Goal: Transaction & Acquisition: Obtain resource

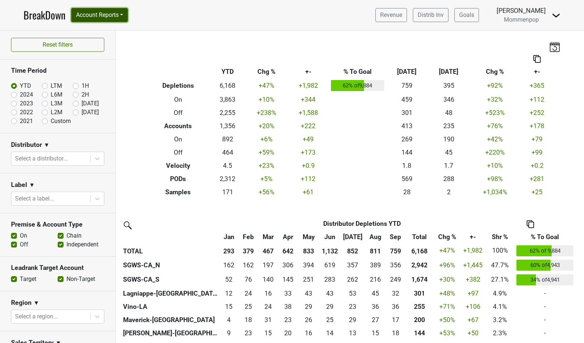
click at [109, 12] on button "Account Reports" at bounding box center [99, 15] width 57 height 14
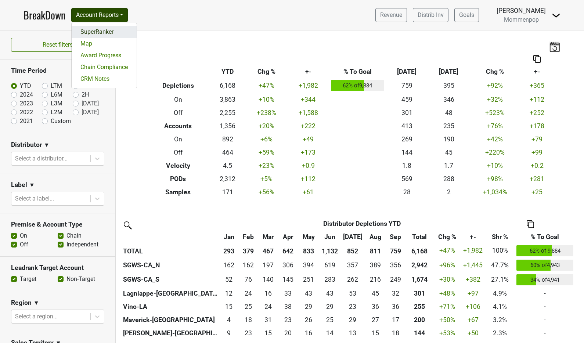
click at [119, 36] on link "SuperRanker" at bounding box center [104, 32] width 65 height 12
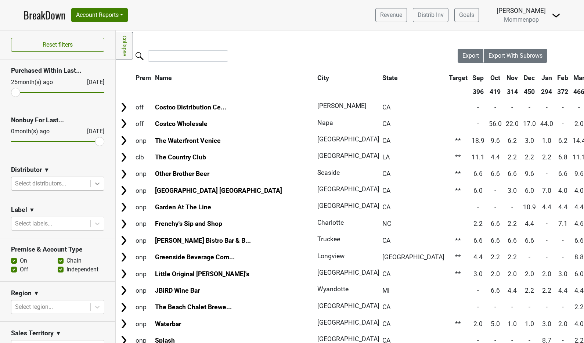
click at [94, 184] on icon at bounding box center [97, 183] width 7 height 7
click at [94, 186] on icon at bounding box center [97, 183] width 7 height 7
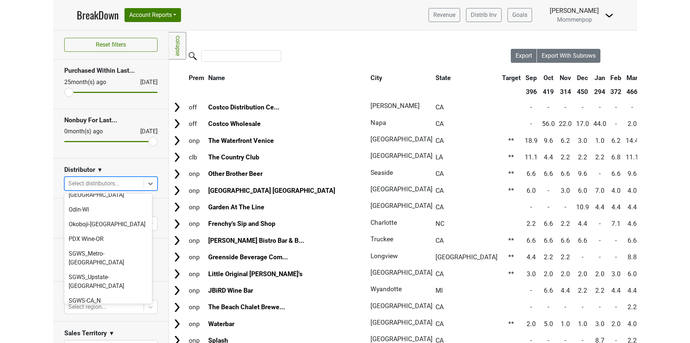
scroll to position [116, 0]
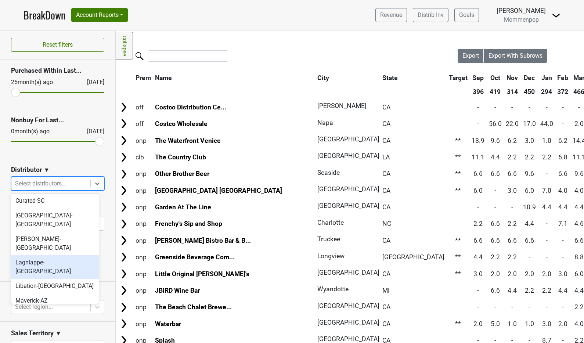
click at [50, 255] on div "Lagniappe-[GEOGRAPHIC_DATA]" at bounding box center [55, 267] width 88 height 24
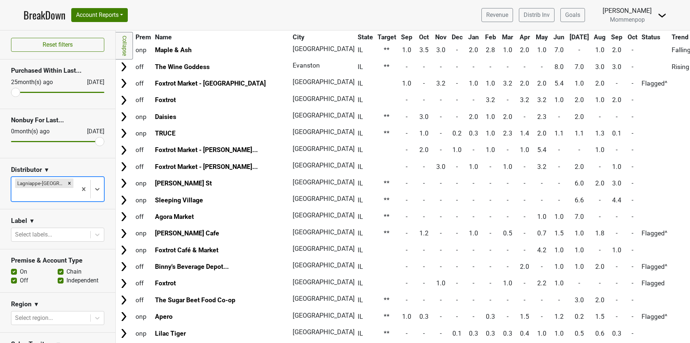
scroll to position [0, 0]
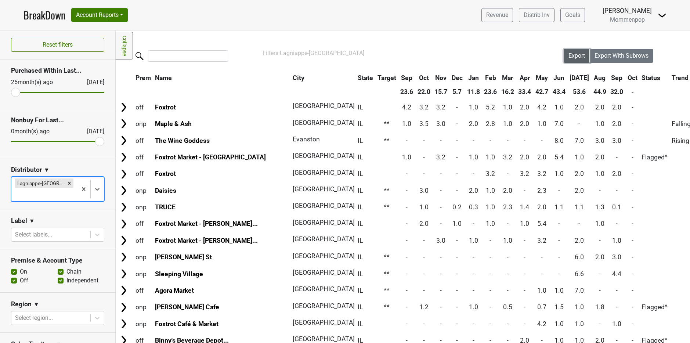
click at [569, 55] on span "Export" at bounding box center [577, 55] width 17 height 7
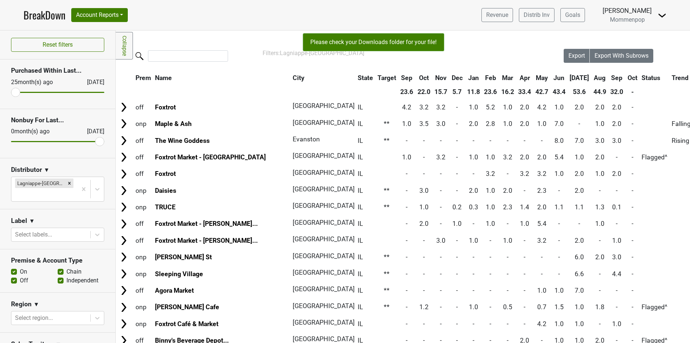
click at [536, 1] on nav "BreakDown Account Reports SuperRanker Map Award Progress Chain Compliance CRM N…" at bounding box center [345, 15] width 655 height 30
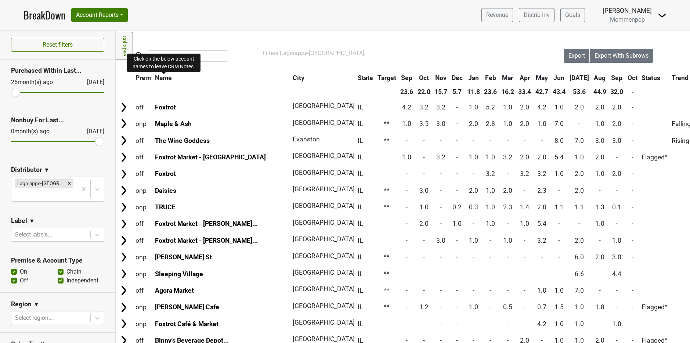
click at [168, 79] on span "Name" at bounding box center [163, 77] width 17 height 7
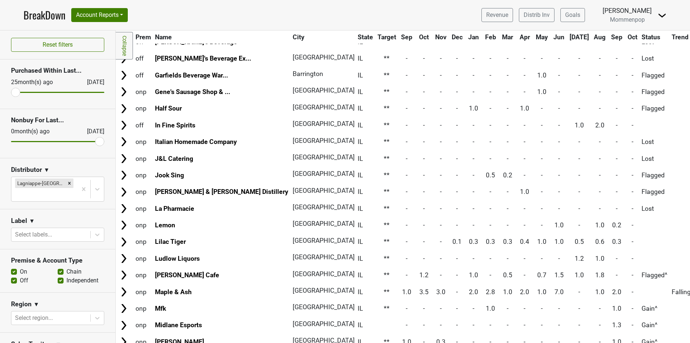
scroll to position [1060, 0]
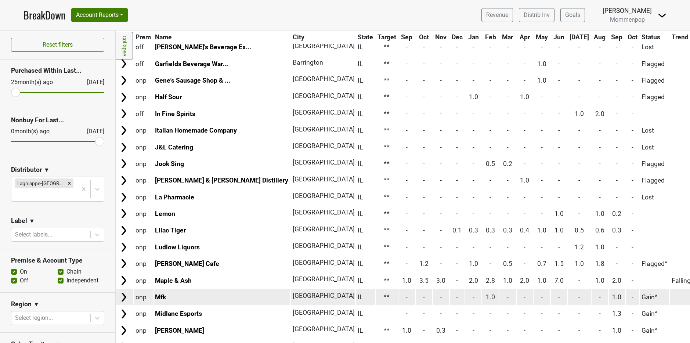
click at [124, 298] on img at bounding box center [123, 297] width 11 height 11
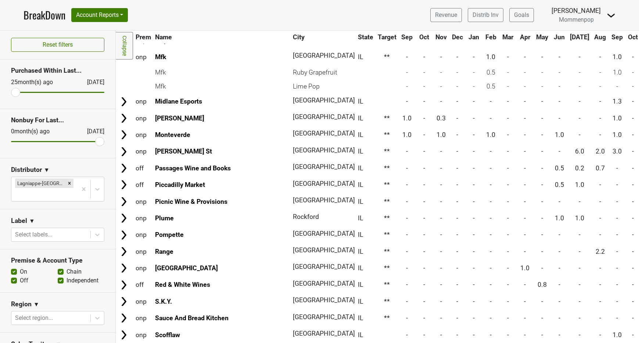
scroll to position [1427, 0]
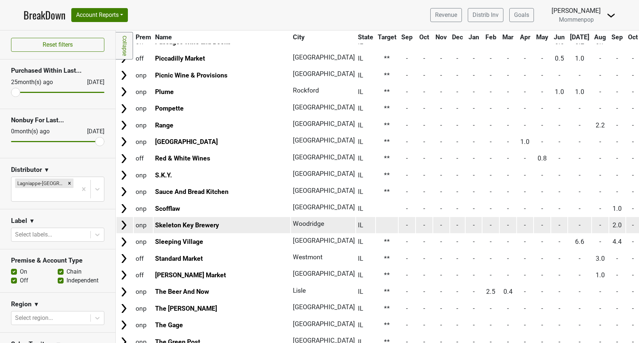
click at [129, 226] on td at bounding box center [124, 225] width 17 height 16
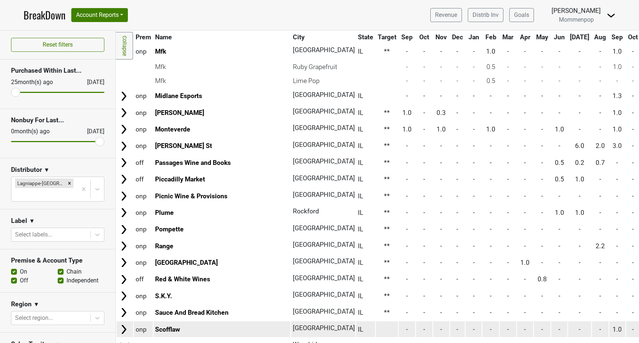
scroll to position [1295, 0]
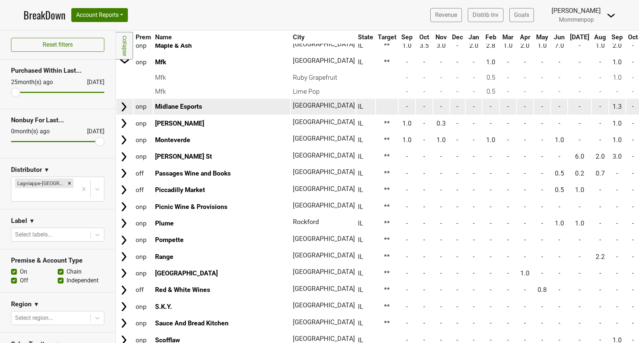
click at [124, 109] on img at bounding box center [123, 106] width 11 height 11
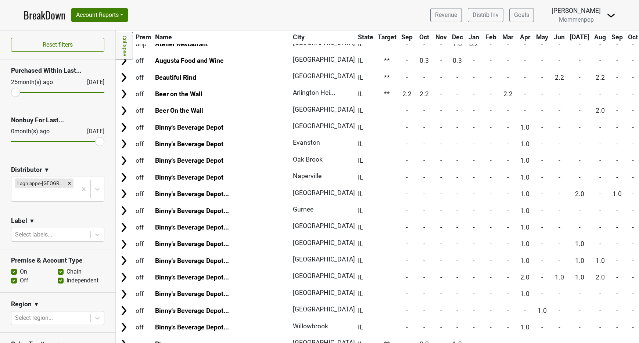
scroll to position [0, 0]
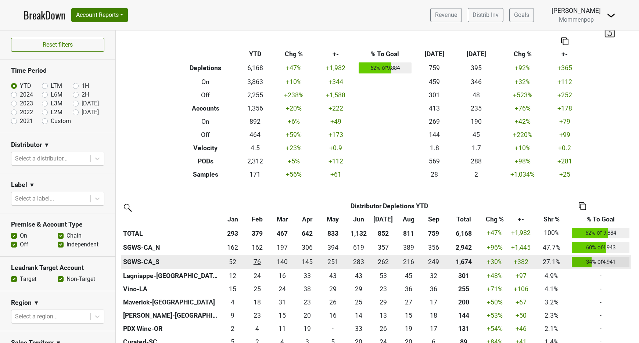
scroll to position [15, 0]
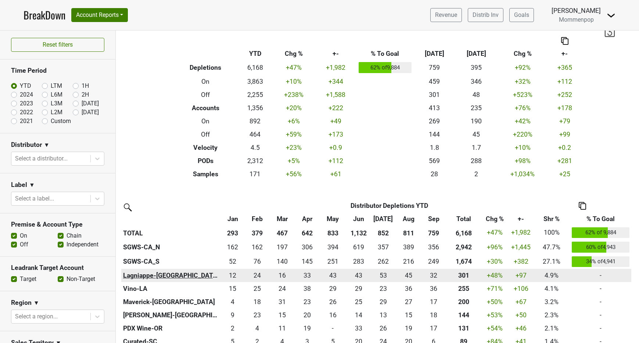
click at [145, 276] on th "Lagniappe-[GEOGRAPHIC_DATA]" at bounding box center [170, 275] width 99 height 13
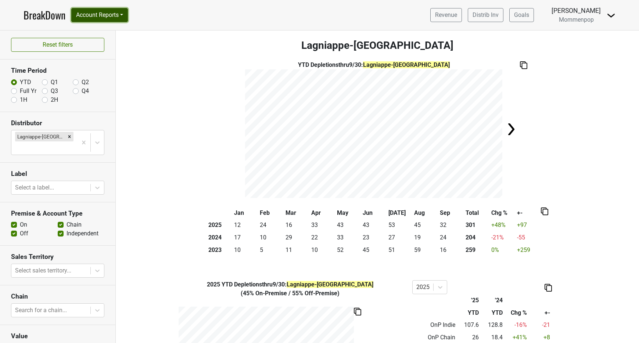
click at [113, 16] on button "Account Reports" at bounding box center [99, 15] width 57 height 14
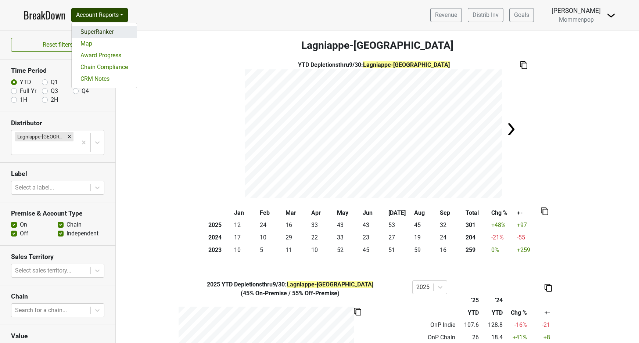
click at [108, 34] on link "SuperRanker" at bounding box center [104, 32] width 65 height 12
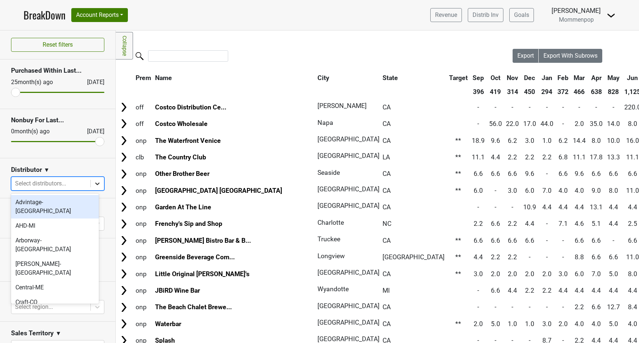
click at [94, 183] on icon at bounding box center [97, 183] width 7 height 7
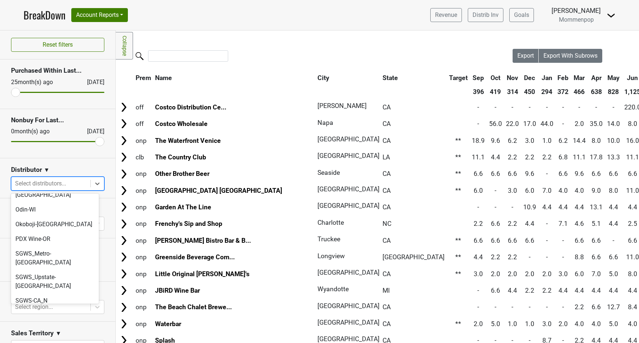
scroll to position [114, 0]
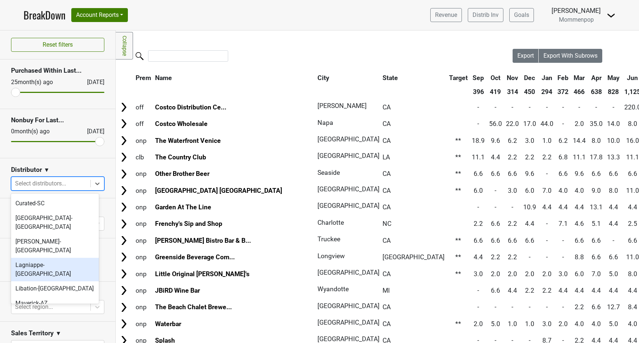
click at [55, 258] on div "Lagniappe-[GEOGRAPHIC_DATA]" at bounding box center [55, 270] width 88 height 24
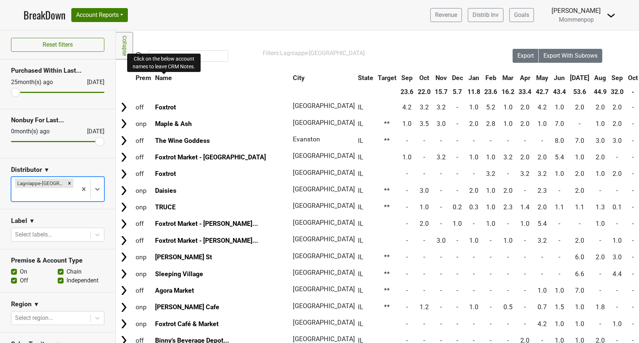
click at [168, 77] on span "Name" at bounding box center [163, 77] width 17 height 7
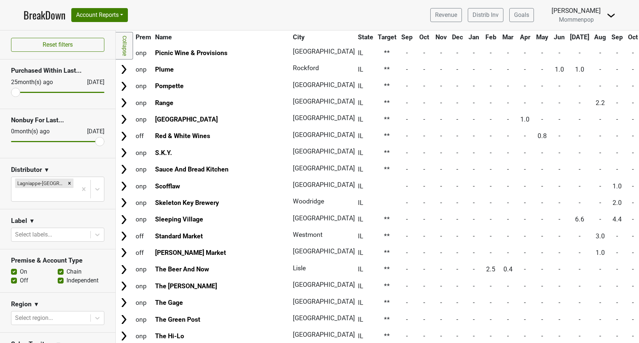
scroll to position [1446, 0]
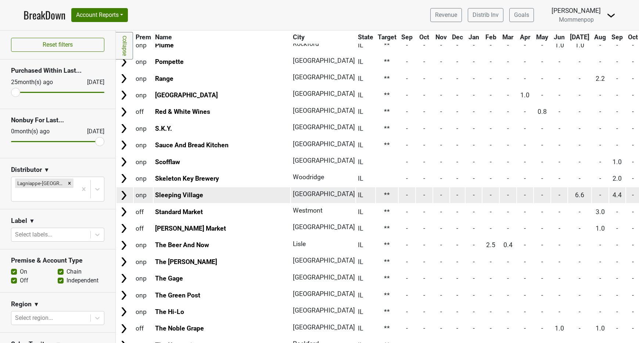
click at [123, 199] on img at bounding box center [123, 195] width 11 height 11
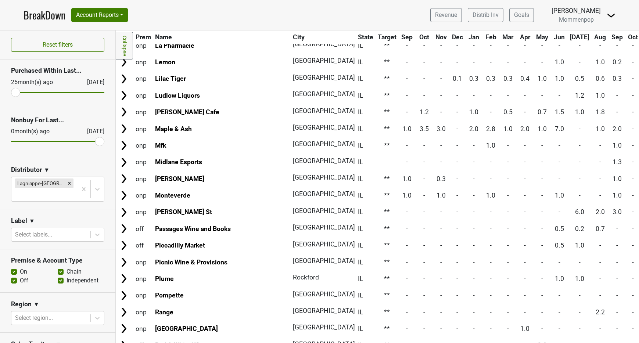
scroll to position [1202, 0]
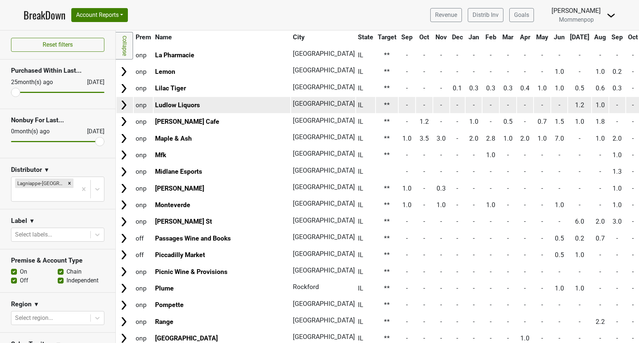
click at [126, 105] on img at bounding box center [123, 105] width 11 height 11
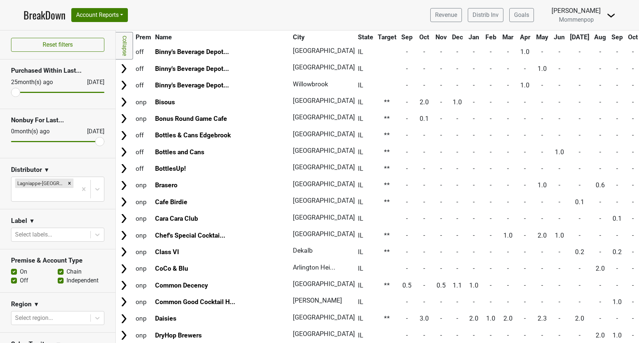
scroll to position [455, 0]
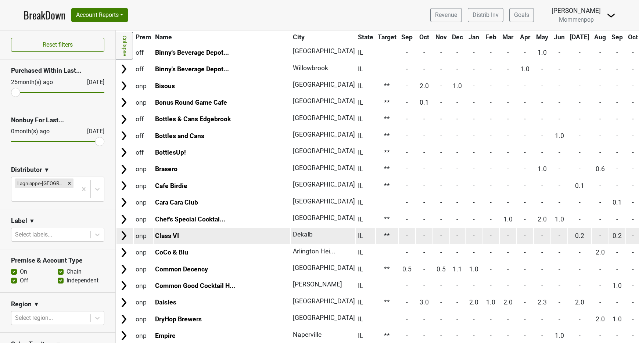
click at [127, 238] on img at bounding box center [123, 235] width 11 height 11
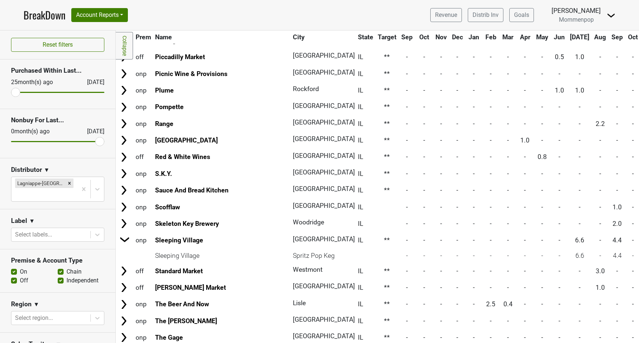
scroll to position [1501, 0]
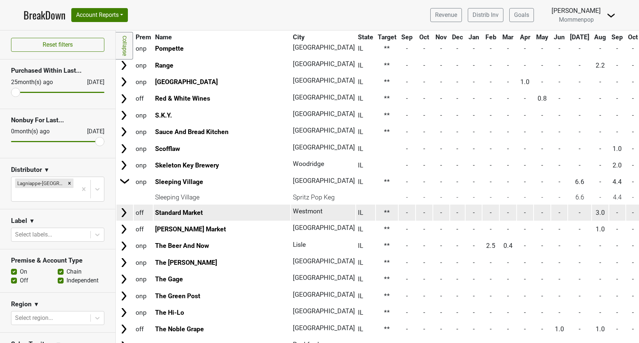
click at [127, 212] on img at bounding box center [123, 212] width 11 height 11
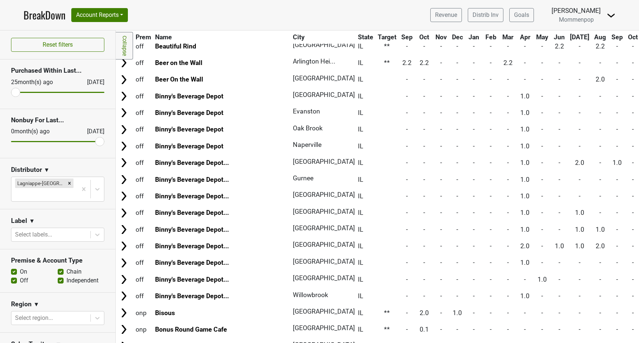
scroll to position [104, 0]
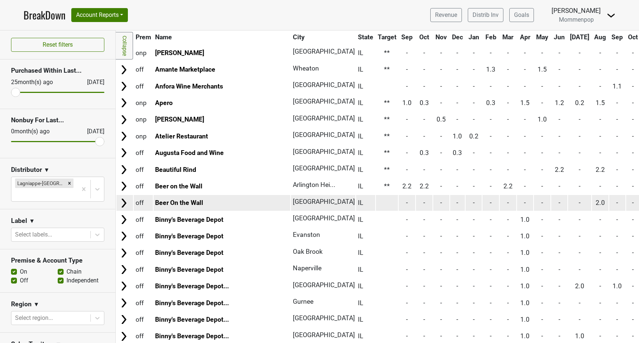
click at [124, 203] on img at bounding box center [123, 203] width 11 height 11
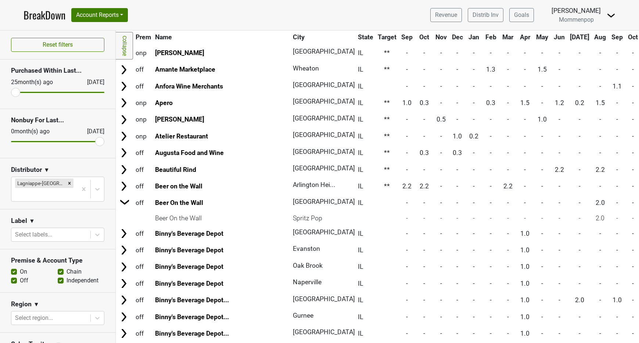
scroll to position [0, 0]
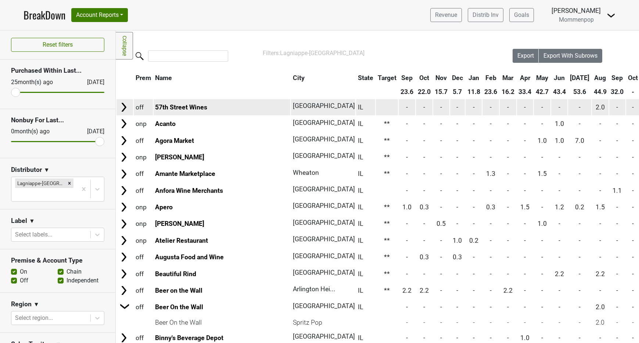
click at [121, 107] on img at bounding box center [123, 107] width 11 height 11
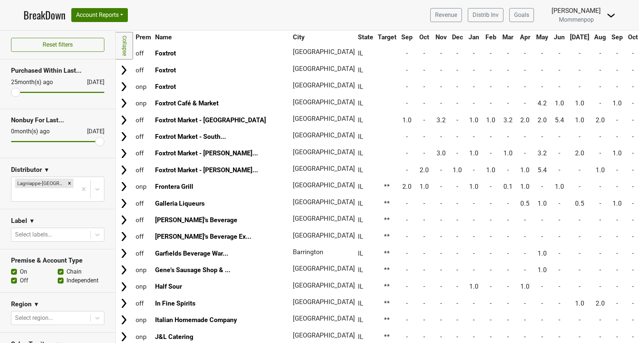
scroll to position [619, 0]
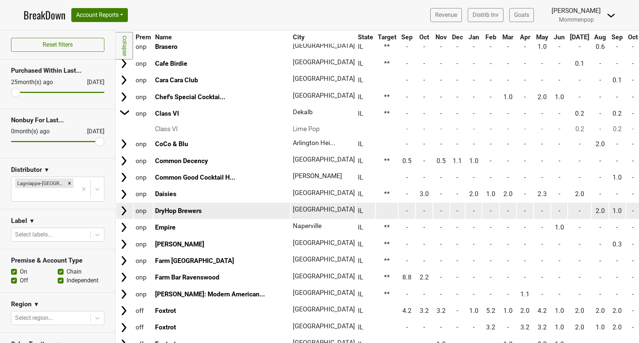
click at [127, 213] on img at bounding box center [123, 210] width 11 height 11
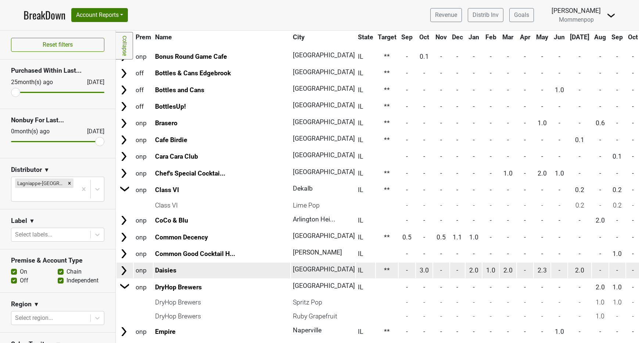
scroll to position [530, 0]
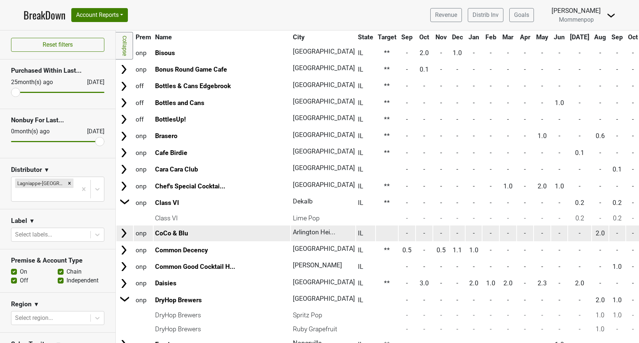
click at [125, 234] on img at bounding box center [123, 233] width 11 height 11
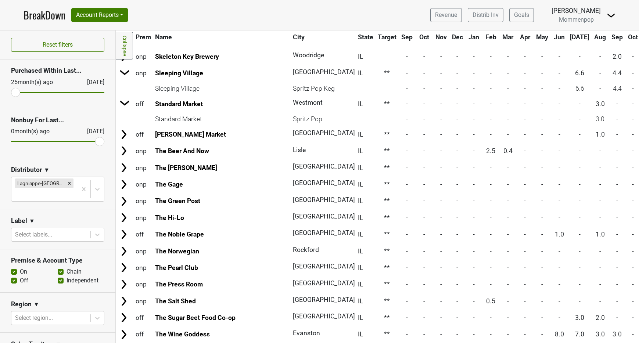
scroll to position [1707, 0]
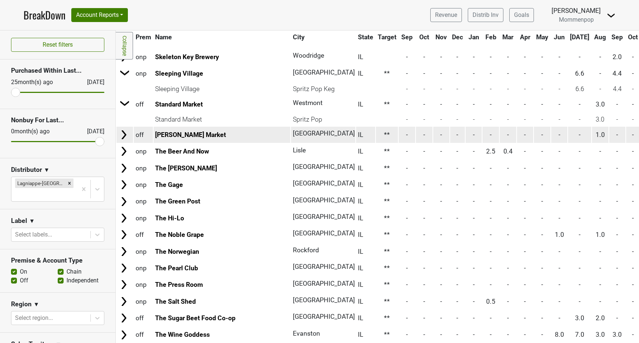
click at [122, 135] on img at bounding box center [123, 134] width 11 height 11
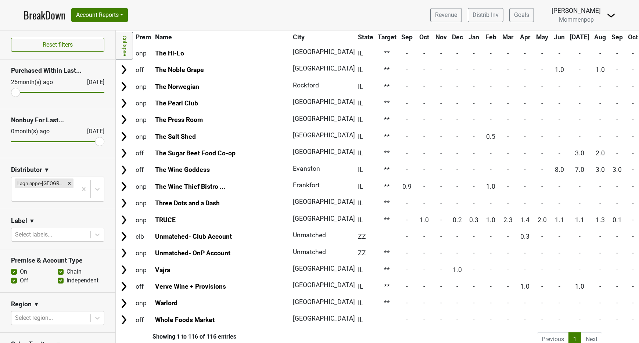
scroll to position [1900, 0]
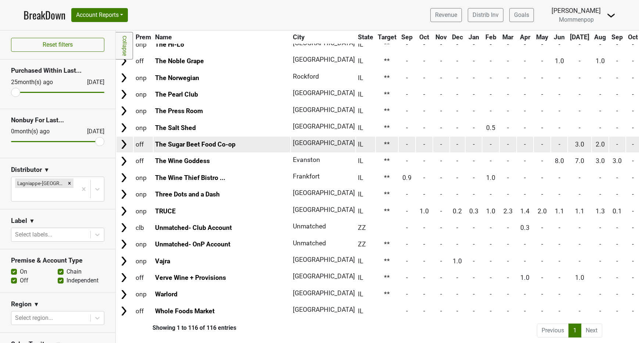
click at [125, 140] on img at bounding box center [123, 144] width 11 height 11
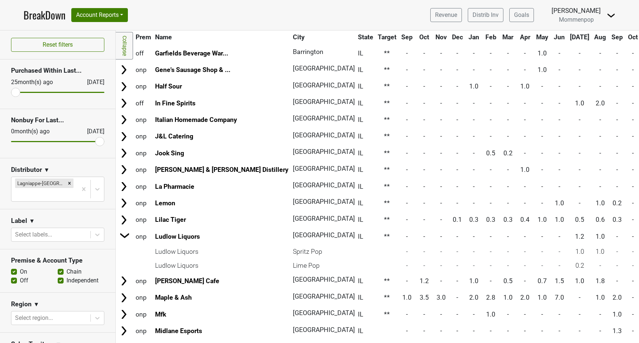
scroll to position [1166, 0]
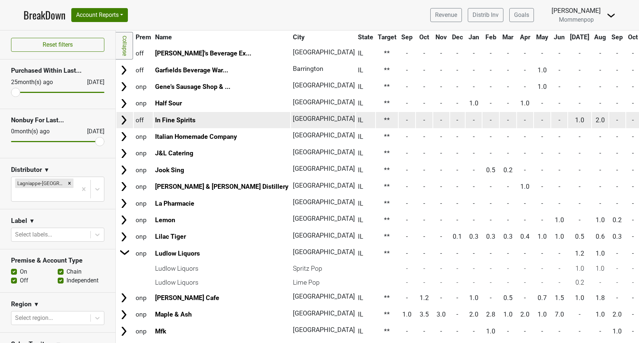
click at [126, 119] on img at bounding box center [123, 120] width 11 height 11
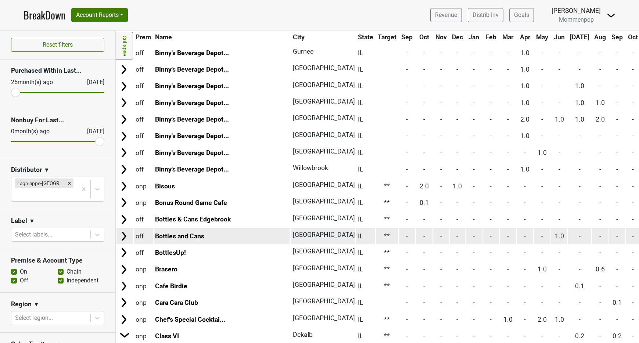
scroll to position [527, 0]
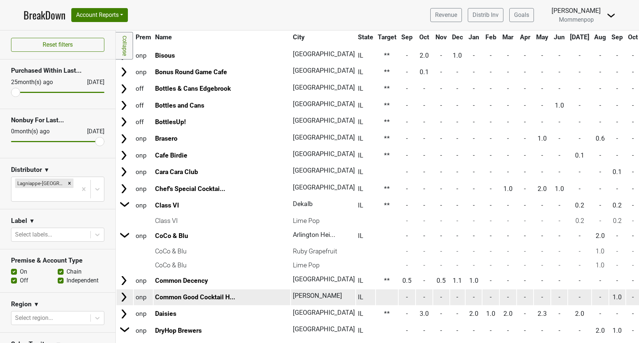
click at [178, 301] on td "Common Good Cocktail H..." at bounding box center [222, 297] width 137 height 16
click at [179, 299] on link "Common Good Cocktail H..." at bounding box center [195, 297] width 80 height 7
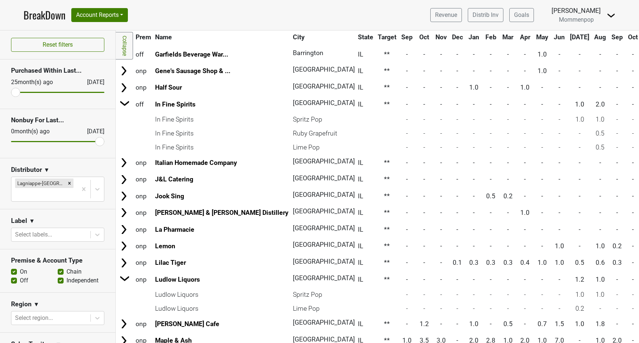
scroll to position [1356, 0]
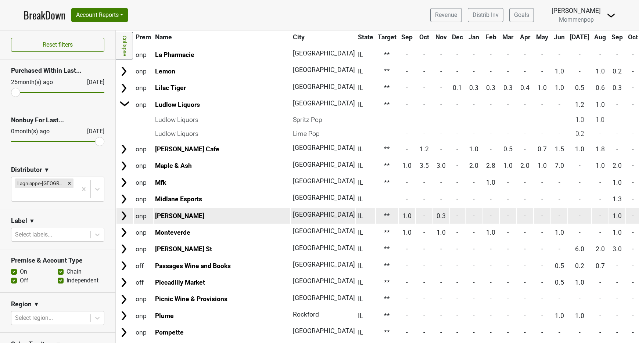
click at [120, 212] on img at bounding box center [123, 216] width 11 height 11
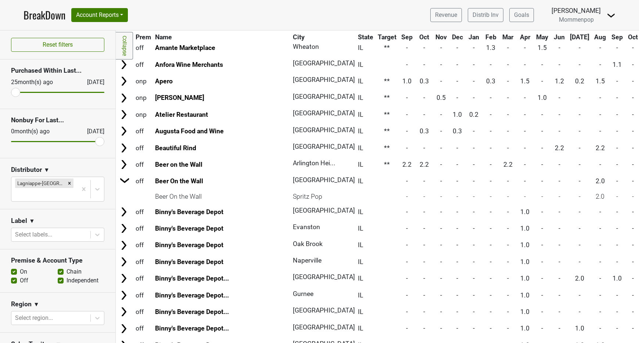
scroll to position [0, 0]
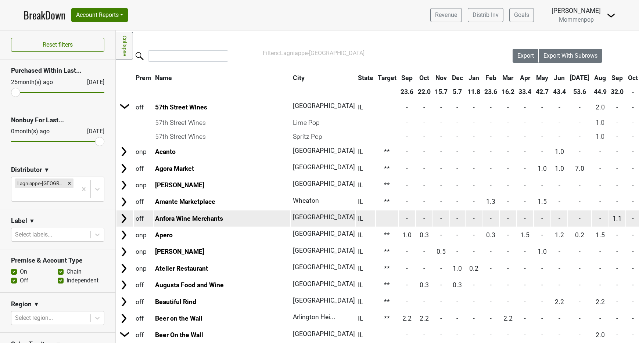
click at [123, 216] on img at bounding box center [123, 218] width 11 height 11
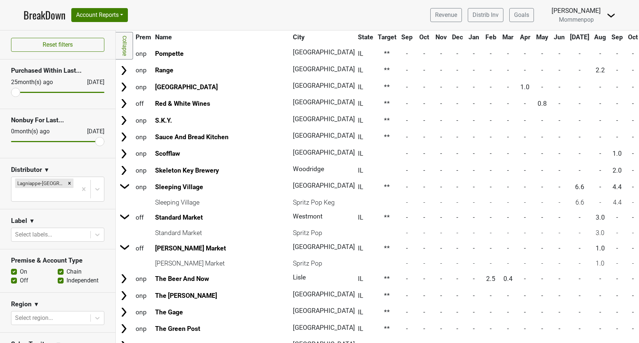
scroll to position [1601, 0]
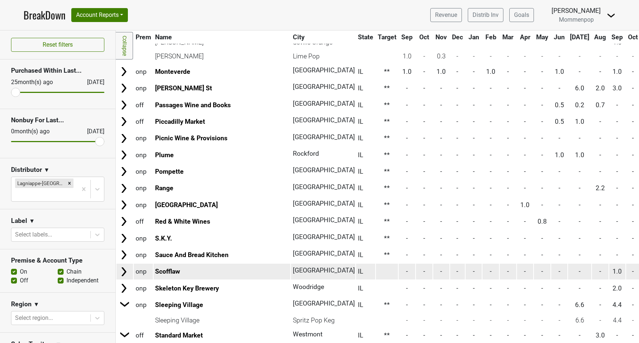
click at [125, 273] on img at bounding box center [123, 271] width 11 height 11
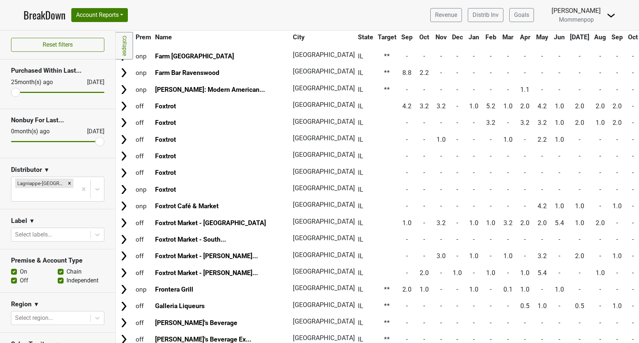
scroll to position [627, 0]
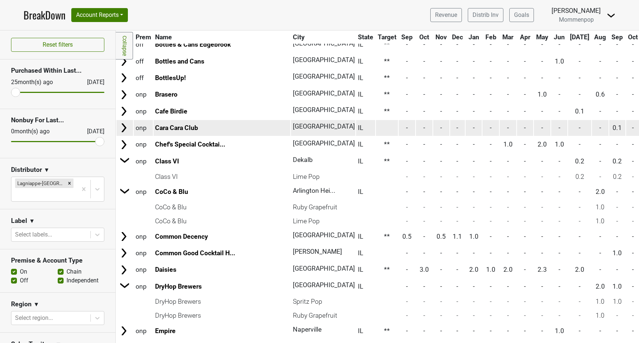
click at [128, 130] on img at bounding box center [123, 127] width 11 height 11
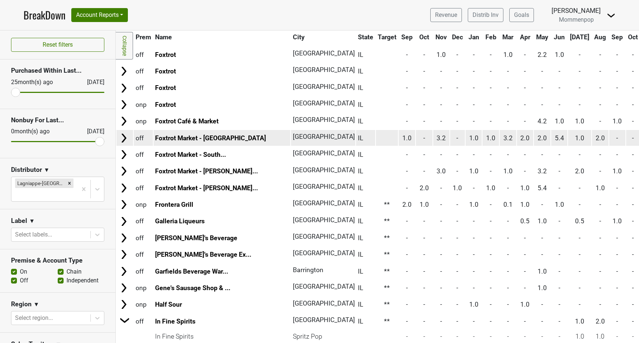
scroll to position [900, 0]
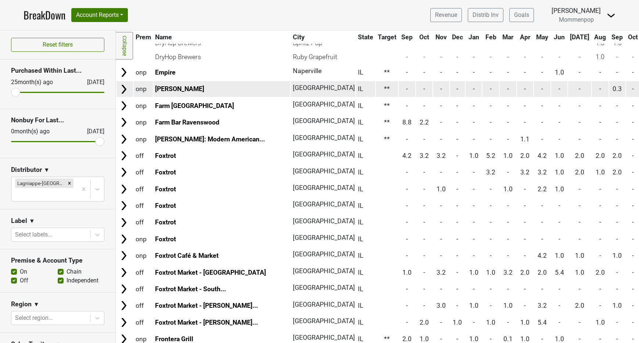
click at [122, 89] on img at bounding box center [123, 89] width 11 height 11
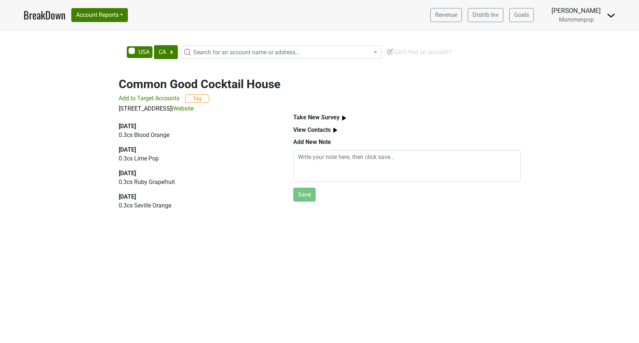
select select "CA"
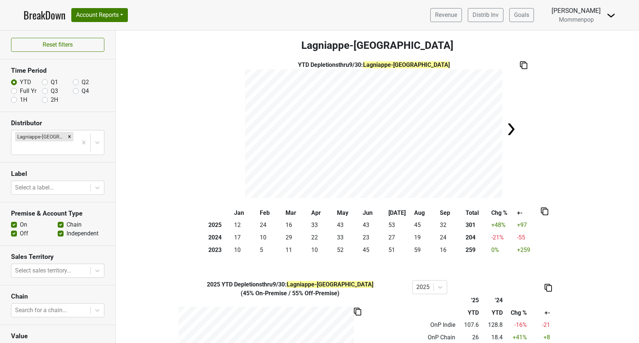
click at [50, 18] on link "BreakDown" at bounding box center [45, 14] width 42 height 15
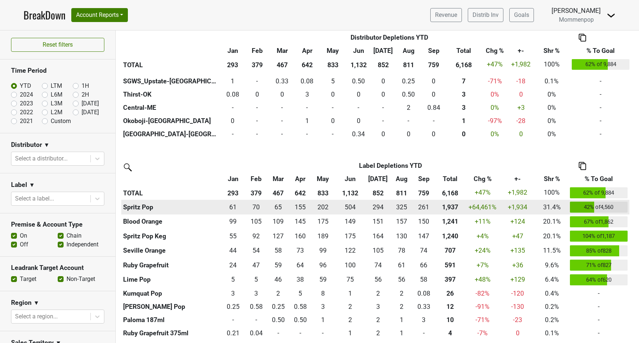
scroll to position [127, 0]
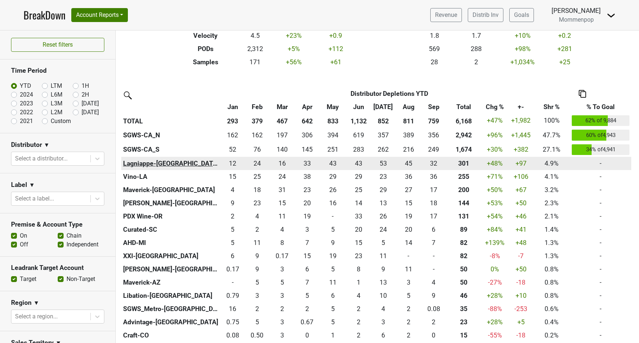
click at [143, 162] on th "Lagniappe-[GEOGRAPHIC_DATA]" at bounding box center [170, 163] width 99 height 13
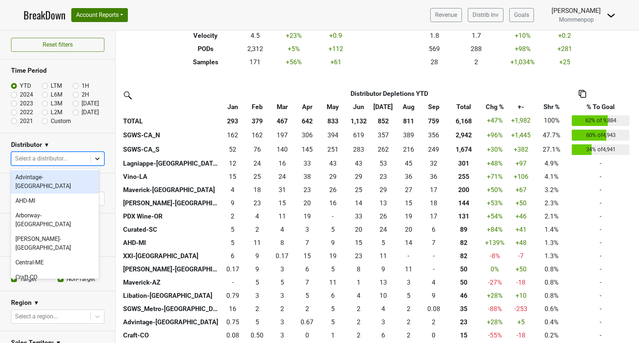
click at [94, 160] on icon at bounding box center [97, 158] width 7 height 7
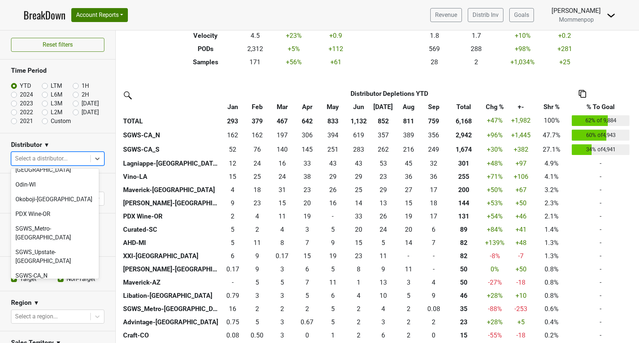
scroll to position [127, 0]
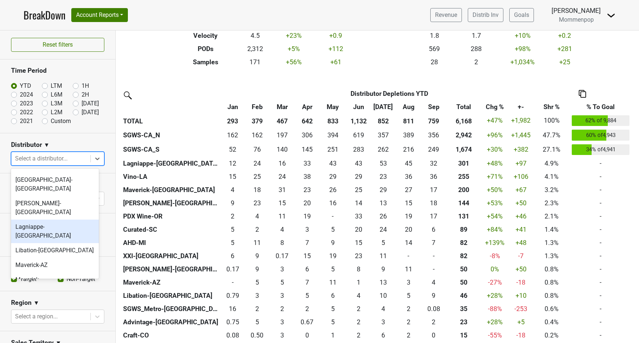
click at [46, 220] on div "Lagniappe-[GEOGRAPHIC_DATA]" at bounding box center [55, 232] width 88 height 24
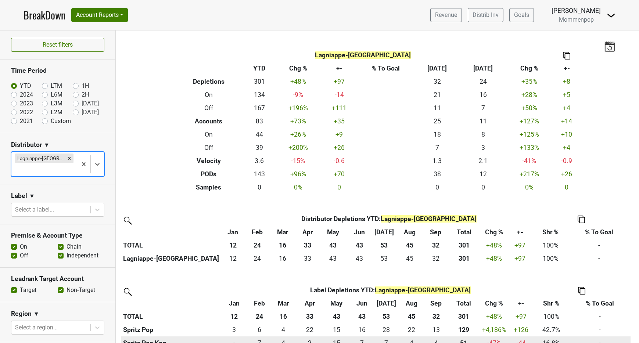
scroll to position [0, 0]
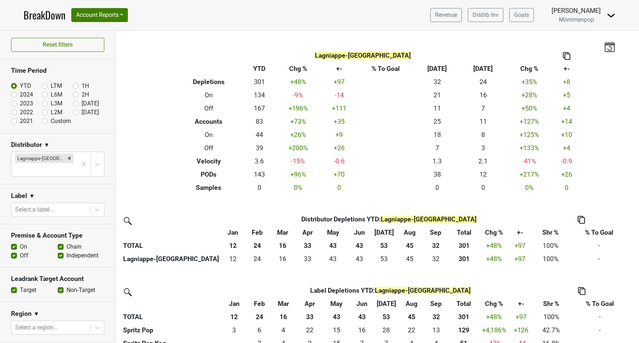
click at [583, 217] on img at bounding box center [581, 220] width 7 height 8
click at [592, 206] on div "Export to Excel" at bounding box center [579, 206] width 37 height 11
click at [582, 220] on img at bounding box center [581, 220] width 7 height 8
click at [592, 194] on div "Copy Img Abrv." at bounding box center [579, 196] width 37 height 11
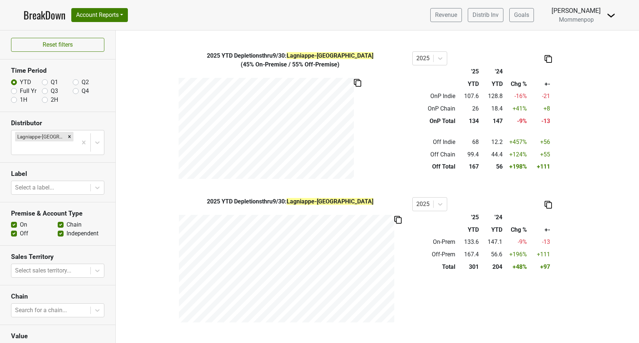
scroll to position [325, 0]
